Goal: Check status: Check status

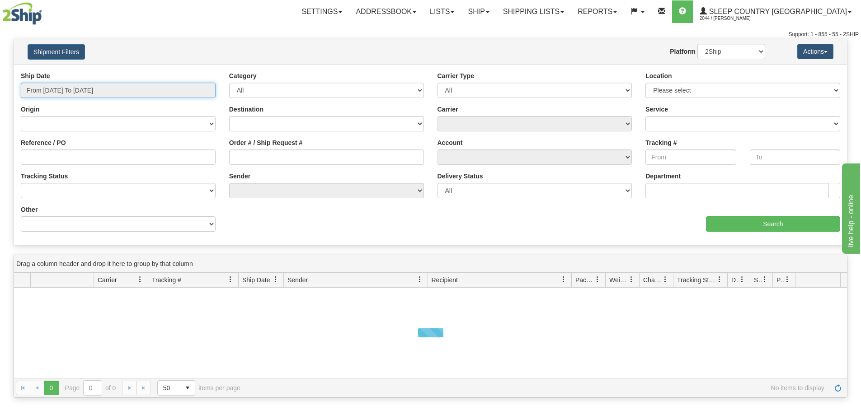
click at [104, 93] on input "From [DATE] To [DATE]" at bounding box center [118, 90] width 195 height 15
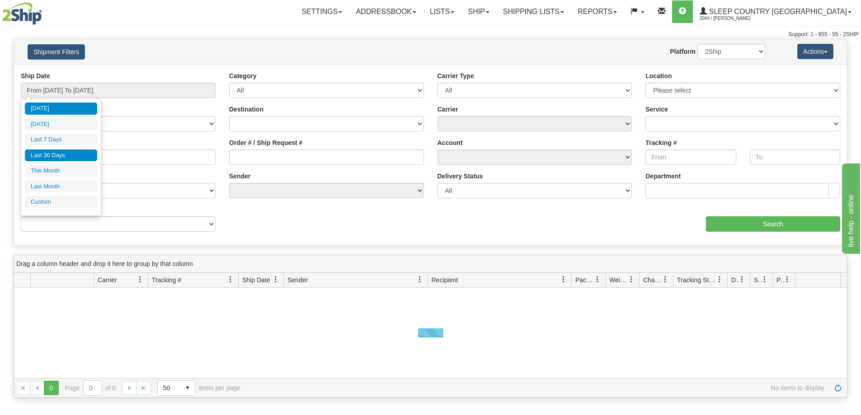
click at [69, 154] on li "Last 30 Days" at bounding box center [61, 156] width 72 height 12
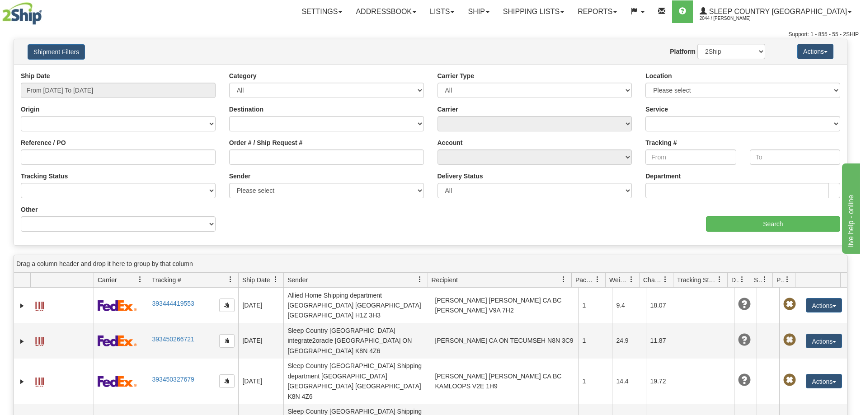
type input "From [DATE] To [DATE]"
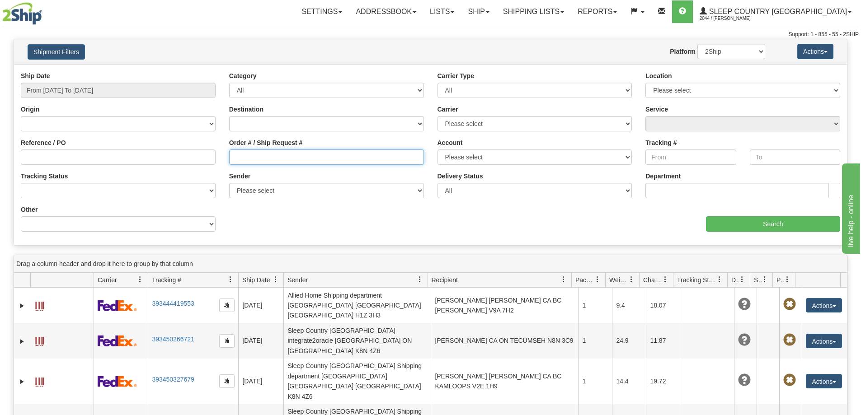
click at [264, 152] on input "Order # / Ship Request #" at bounding box center [326, 157] width 195 height 15
paste input "9000I101994"
type input "9000I101994"
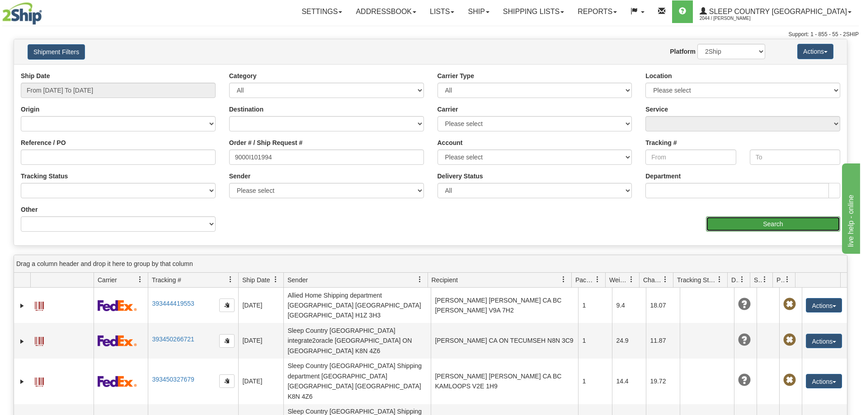
click at [720, 226] on input "Search" at bounding box center [773, 223] width 134 height 15
